Goal: Find specific page/section: Find specific page/section

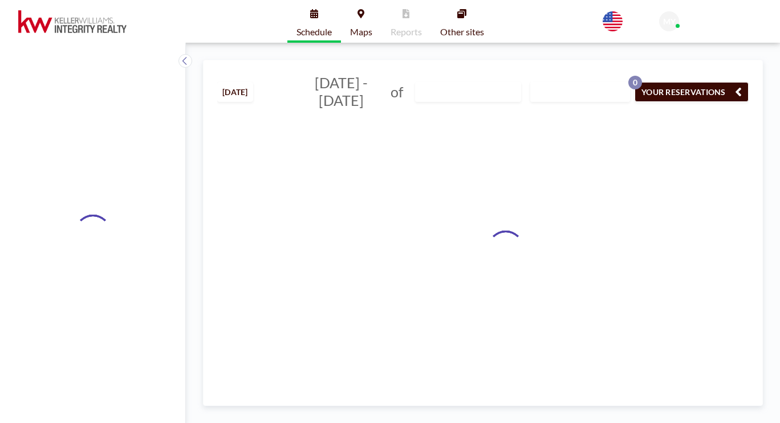
type input "[GEOGRAPHIC_DATA] (2)"
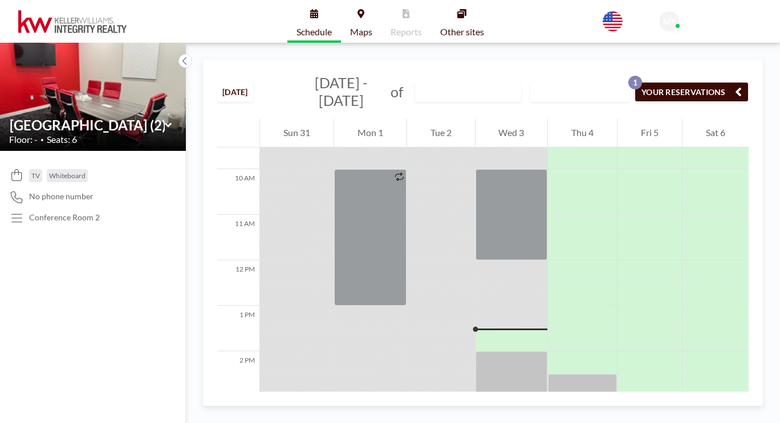
scroll to position [425, 0]
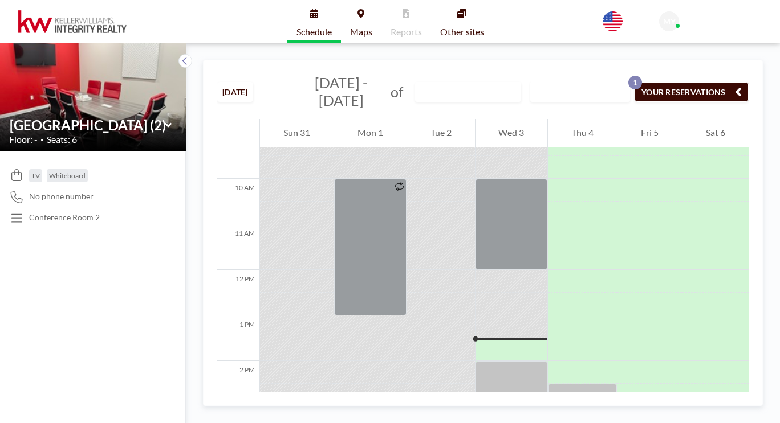
click at [361, 9] on link "Maps" at bounding box center [361, 21] width 40 height 43
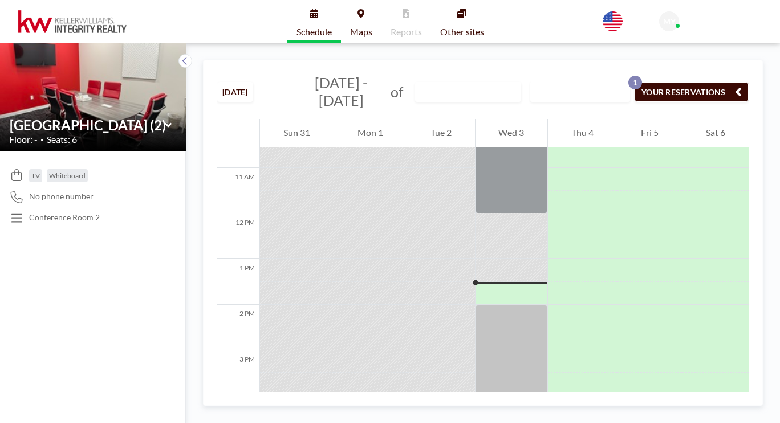
scroll to position [482, 0]
click at [691, 82] on button "YOUR RESERVATIONS 1" at bounding box center [691, 92] width 114 height 20
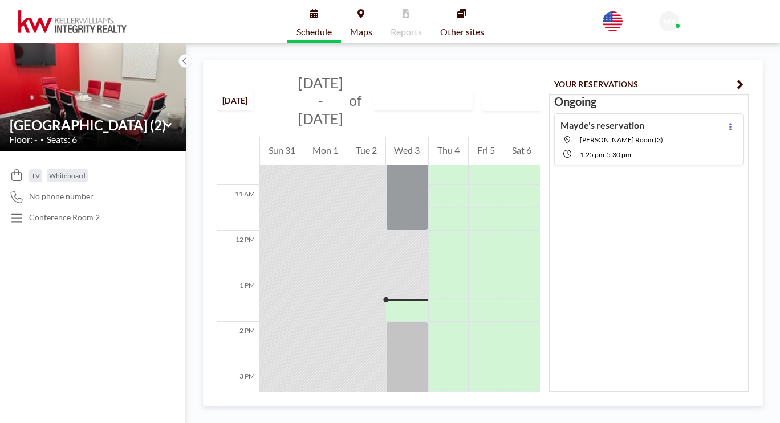
click at [743, 78] on icon "button" at bounding box center [739, 85] width 7 height 14
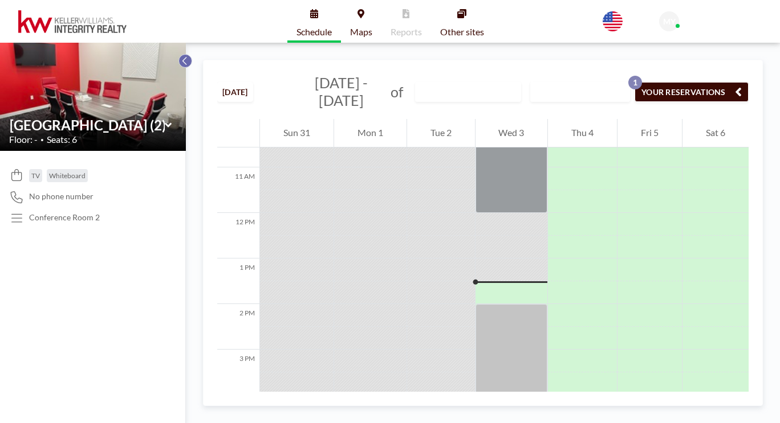
click at [181, 55] on icon at bounding box center [184, 60] width 7 height 11
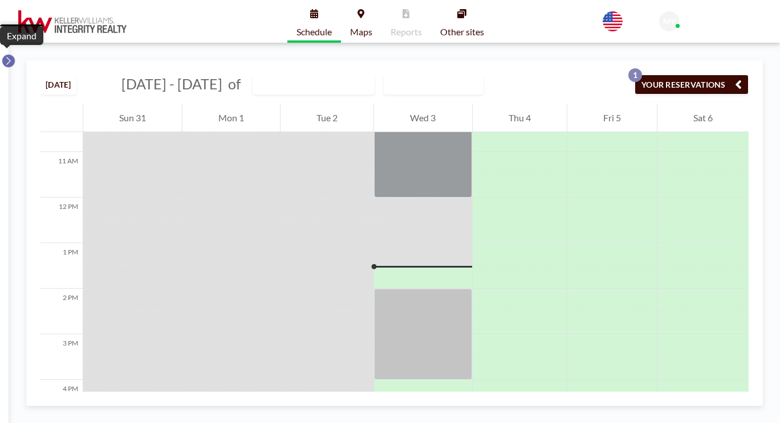
click at [6, 55] on icon at bounding box center [8, 60] width 7 height 11
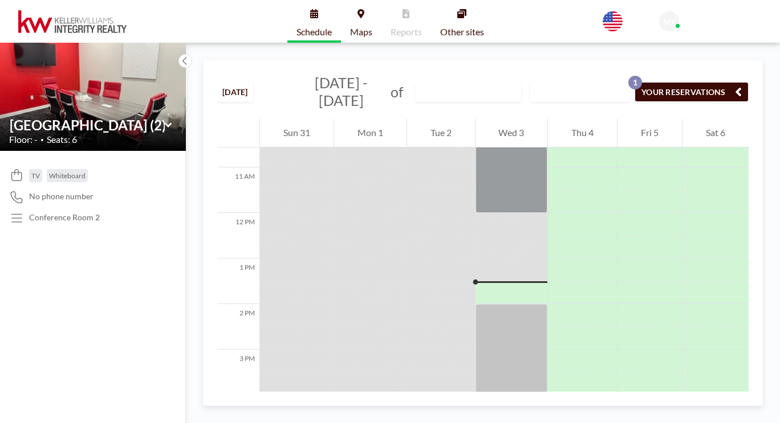
click at [341, 11] on link "Schedule" at bounding box center [314, 21] width 54 height 43
click at [321, 14] on link "Schedule" at bounding box center [314, 21] width 54 height 43
click at [689, 82] on button "YOUR RESERVATIONS 1" at bounding box center [691, 92] width 114 height 20
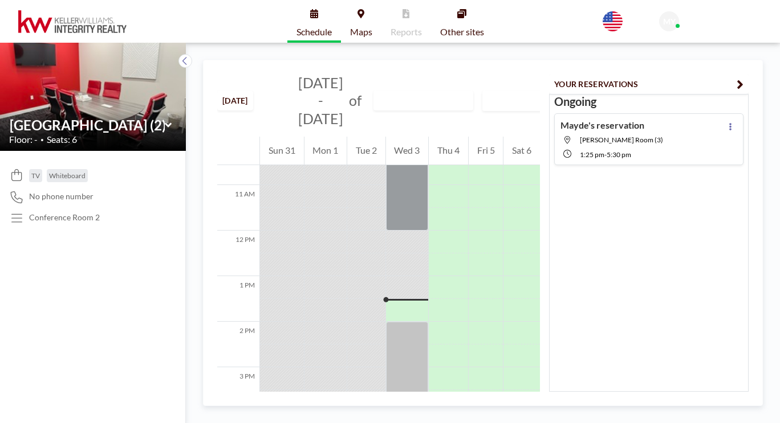
click at [676, 74] on button "YOUR RESERVATIONS" at bounding box center [648, 84] width 199 height 20
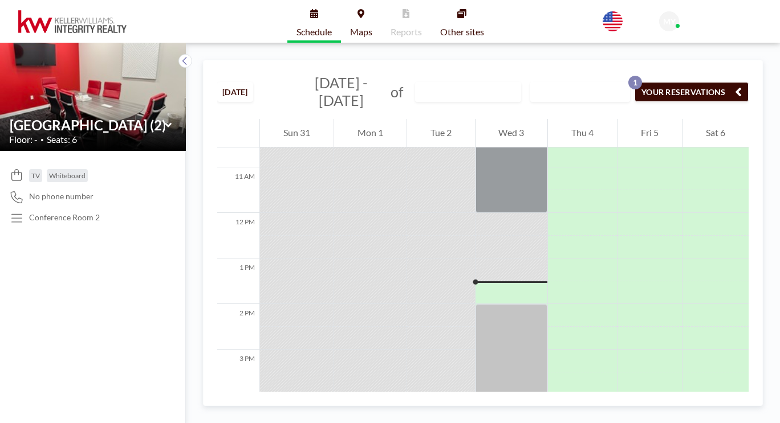
click at [675, 17] on span "MY" at bounding box center [669, 22] width 13 height 10
click at [642, 20] on div "Schedule Maps Reports Other sites English Polski 日本語 Española MY Mayde Yang Pro…" at bounding box center [390, 21] width 780 height 43
click at [622, 19] on icon at bounding box center [612, 21] width 20 height 20
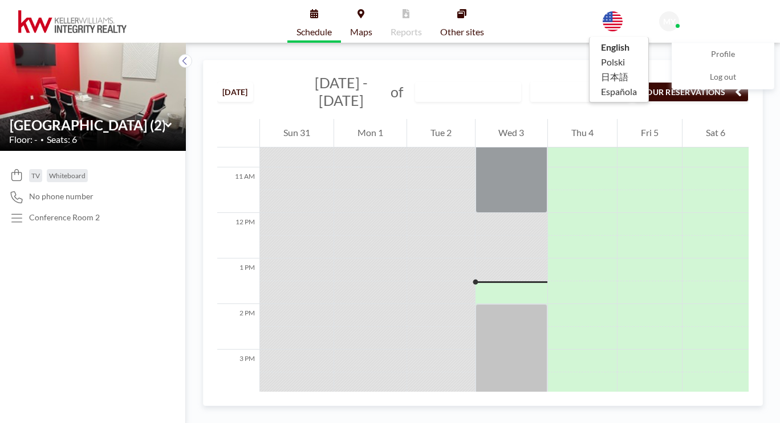
click at [622, 19] on icon at bounding box center [612, 21] width 20 height 20
click at [608, 18] on div "Schedule Maps Reports Other sites English Polski 日本語 Española MY Mayde Yang Pro…" at bounding box center [390, 21] width 780 height 43
click at [332, 15] on link "Schedule" at bounding box center [314, 21] width 54 height 43
click at [181, 55] on icon at bounding box center [184, 60] width 7 height 11
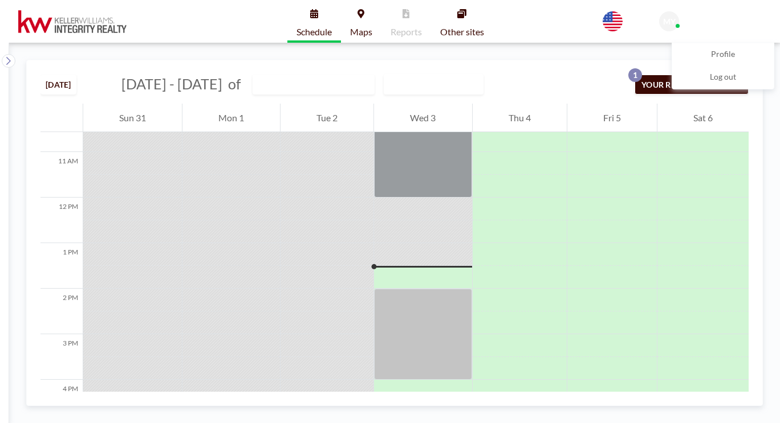
click at [11, 54] on button at bounding box center [9, 61] width 14 height 14
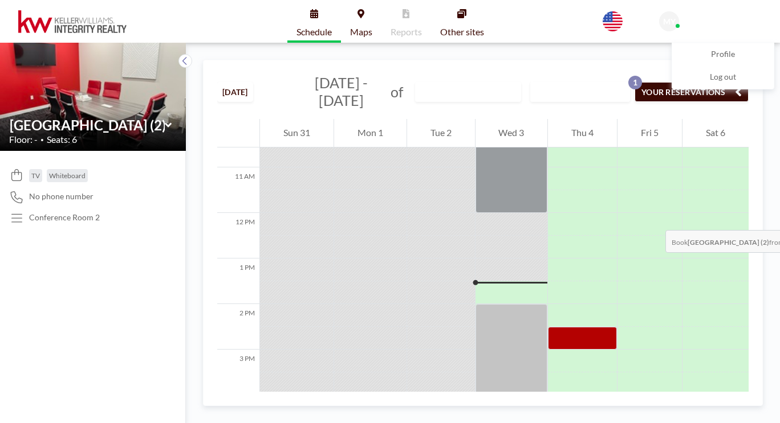
click at [548, 327] on div at bounding box center [582, 338] width 69 height 23
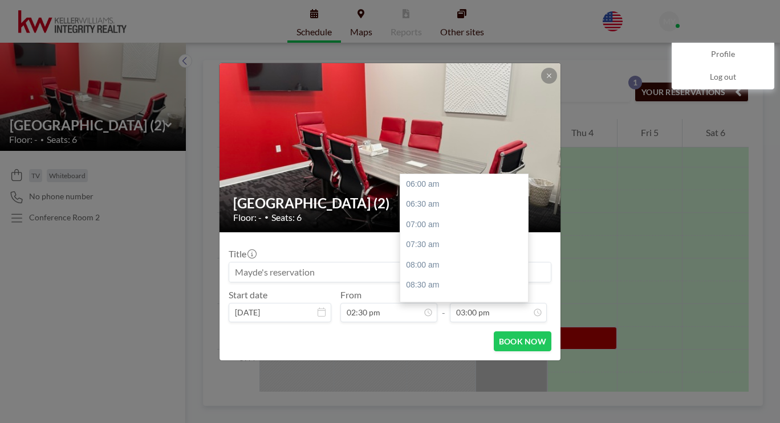
scroll to position [328, 0]
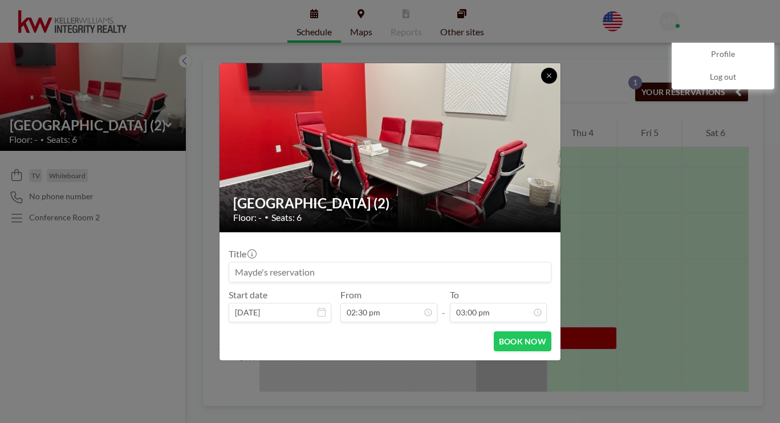
click at [545, 79] on icon at bounding box center [548, 75] width 7 height 7
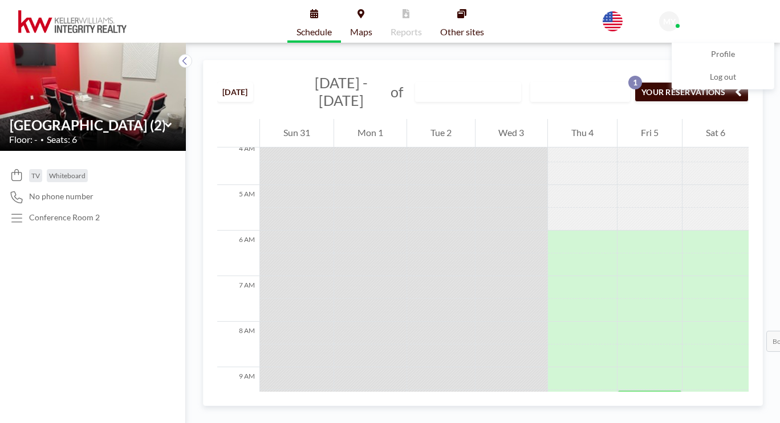
scroll to position [207, 0]
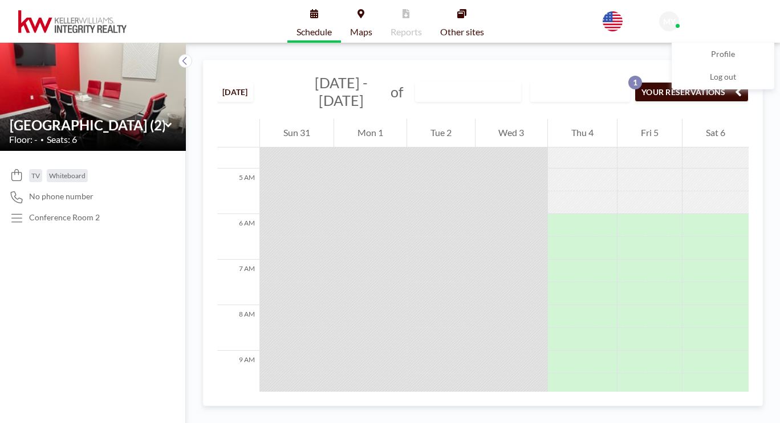
click at [38, 17] on img at bounding box center [72, 21] width 108 height 23
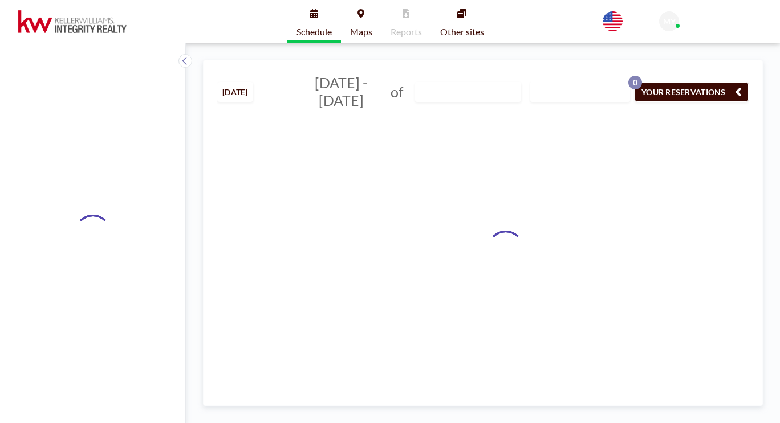
type input "[GEOGRAPHIC_DATA] (2)"
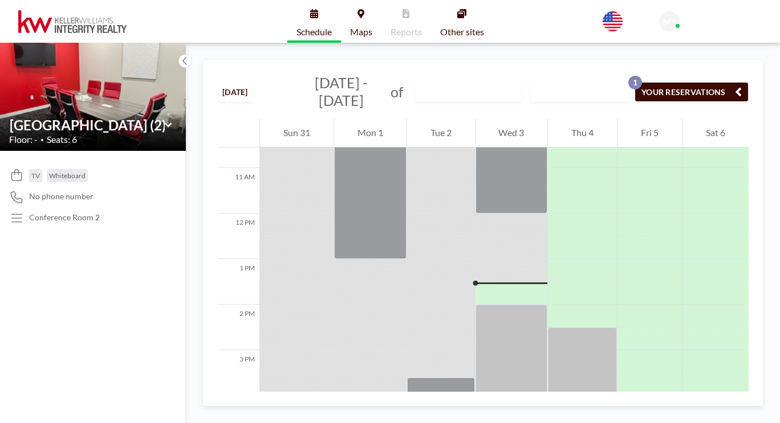
scroll to position [482, 0]
click at [165, 120] on icon at bounding box center [168, 125] width 7 height 11
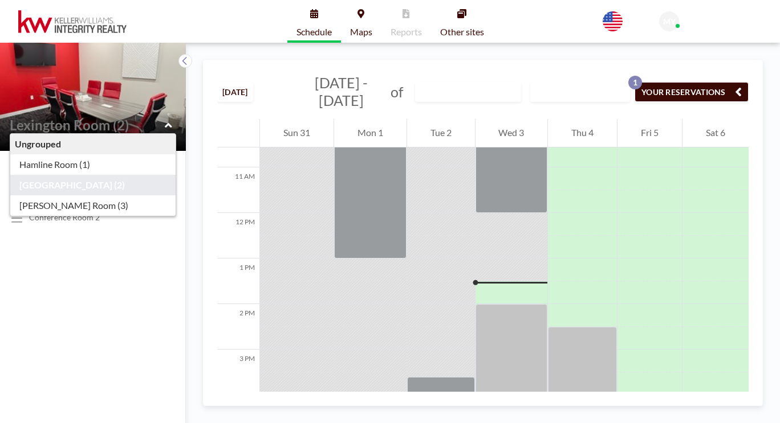
type input "Hamline Room (1)"
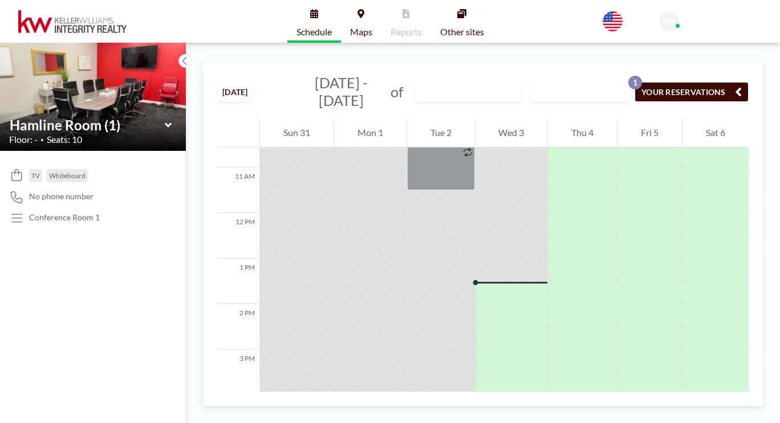
click at [164, 123] on icon at bounding box center [167, 125] width 7 height 5
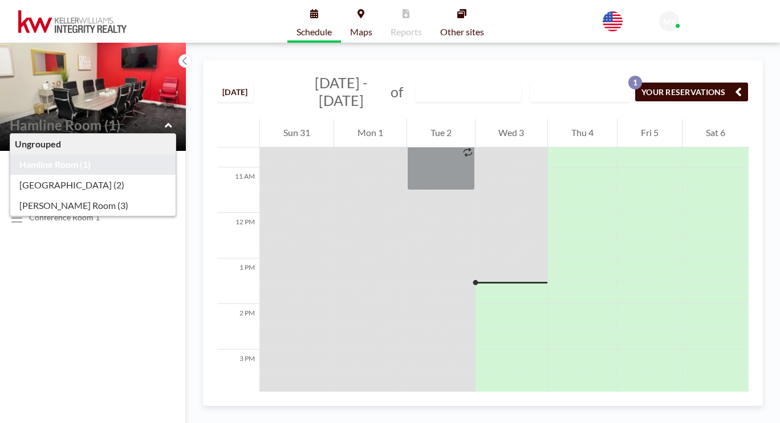
type input "Snelling Room (3)"
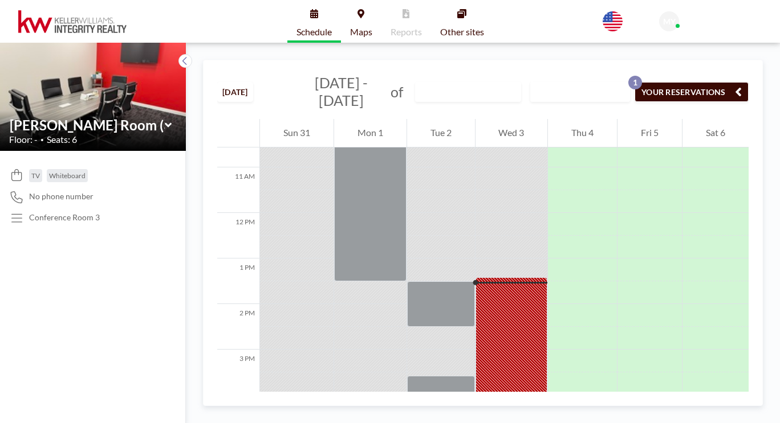
click at [165, 120] on icon at bounding box center [168, 125] width 7 height 11
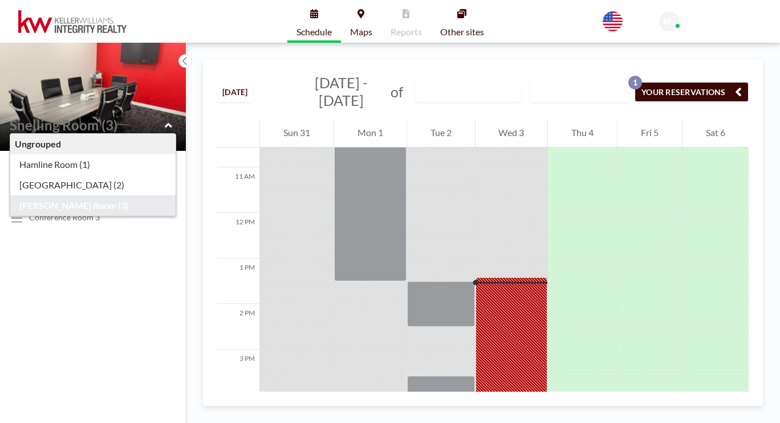
type input "Hamline Room (1)"
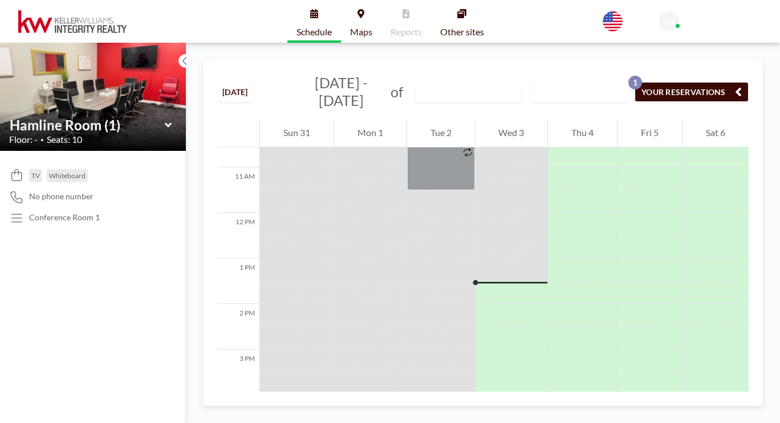
click at [164, 123] on icon at bounding box center [167, 125] width 7 height 5
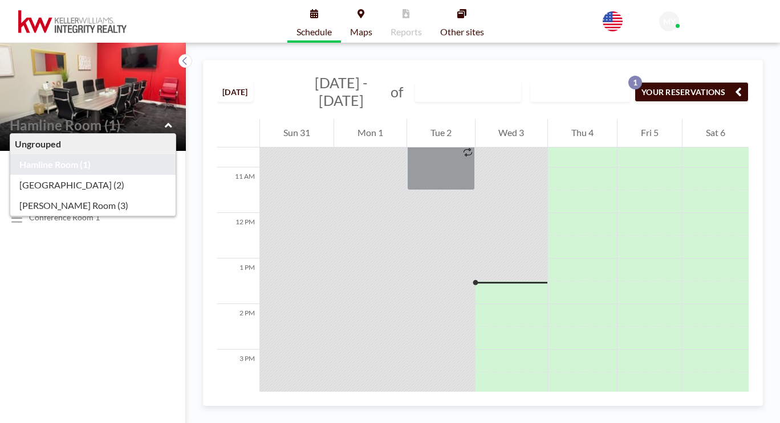
type input "[GEOGRAPHIC_DATA] (2)"
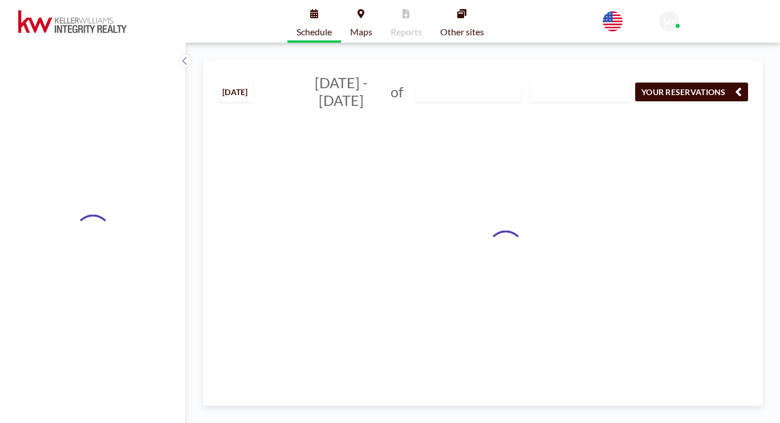
type input "[GEOGRAPHIC_DATA] (2)"
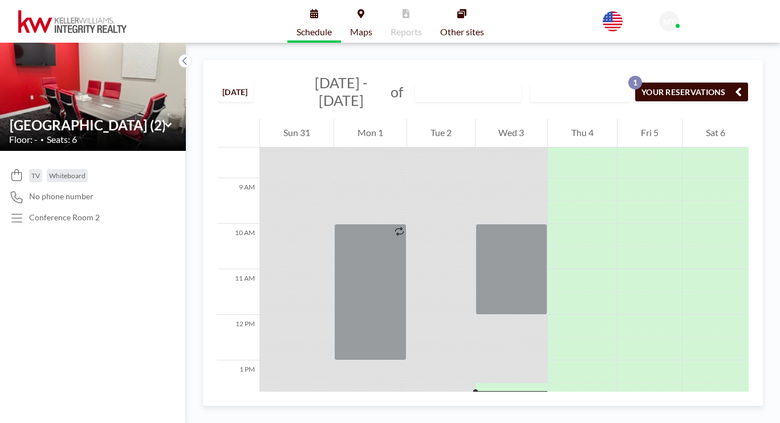
scroll to position [482, 0]
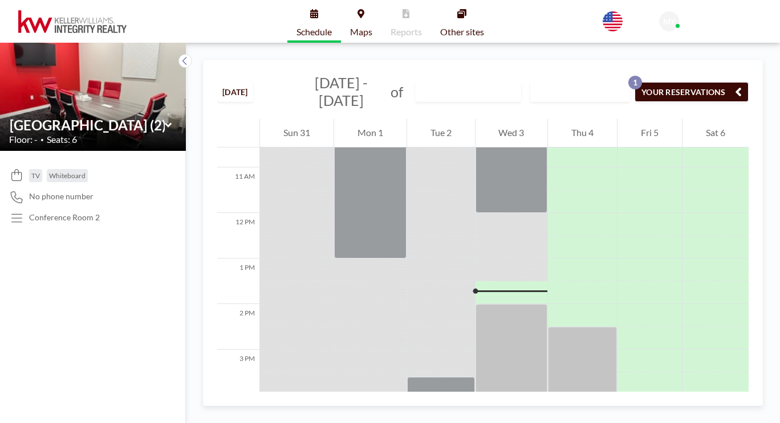
click at [72, 244] on div "TV Whiteboard No phone number Conference Room 2" at bounding box center [93, 287] width 186 height 272
click at [165, 120] on icon at bounding box center [168, 125] width 7 height 11
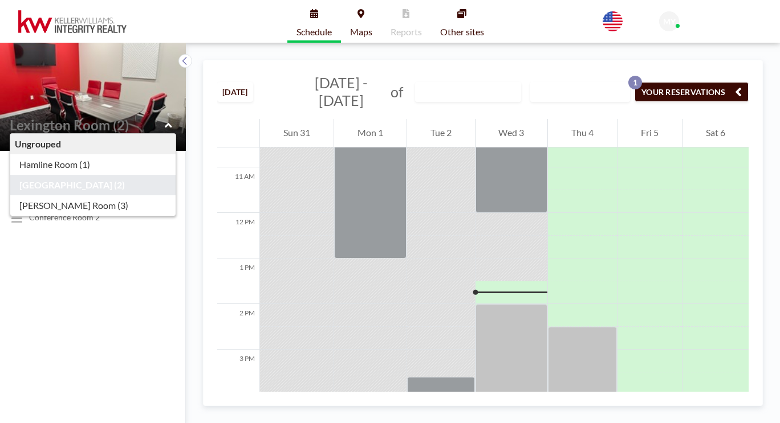
click at [226, 17] on div "Schedule Maps Reports Other sites English Polski 日本語 Española MY Mayde Yang" at bounding box center [390, 21] width 780 height 43
